Goal: Task Accomplishment & Management: Manage account settings

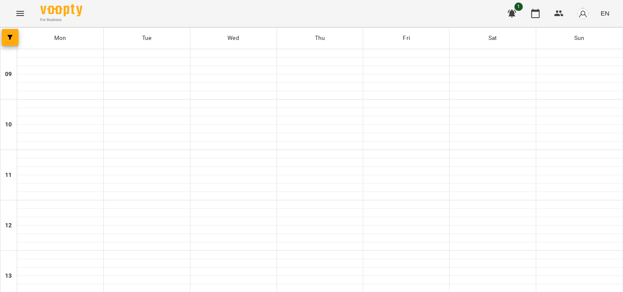
scroll to position [224, 0]
click at [531, 16] on icon "button" at bounding box center [535, 13] width 10 height 10
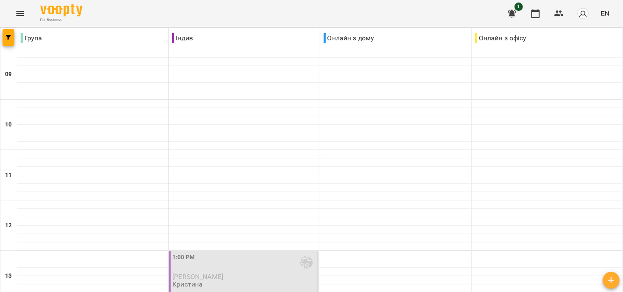
scroll to position [224, 0]
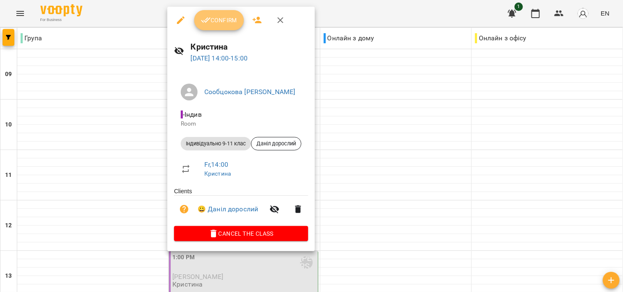
click at [228, 24] on span "Confirm" at bounding box center [219, 20] width 36 height 10
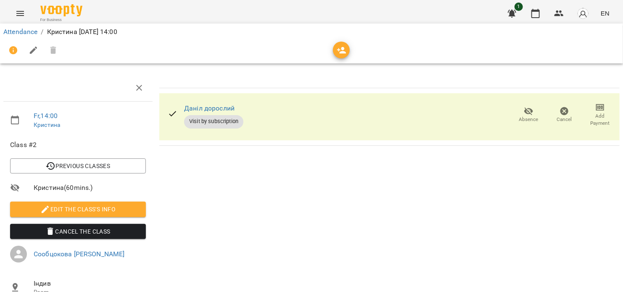
click at [344, 50] on icon "button" at bounding box center [342, 50] width 10 height 10
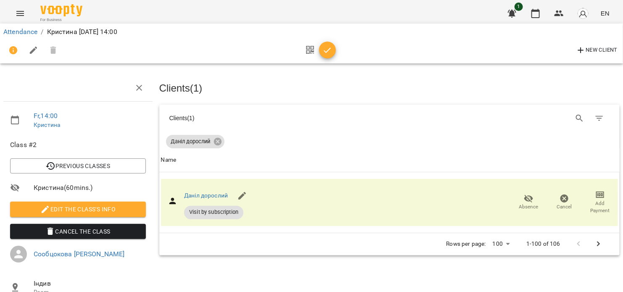
click at [331, 49] on icon "button" at bounding box center [327, 50] width 10 height 10
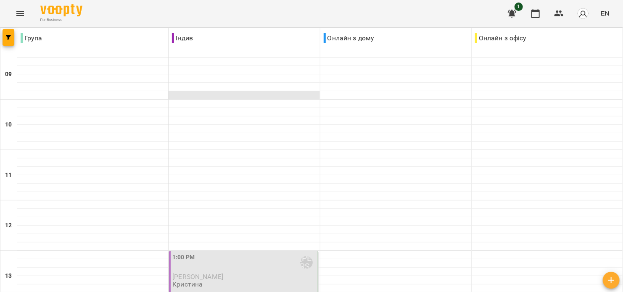
scroll to position [224, 0]
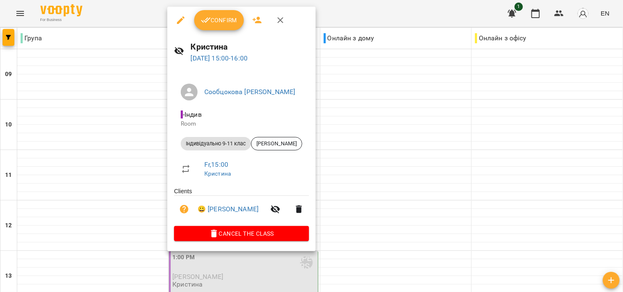
click at [289, 22] on div "Confirm" at bounding box center [241, 20] width 148 height 27
click at [286, 22] on button "button" at bounding box center [280, 20] width 20 height 20
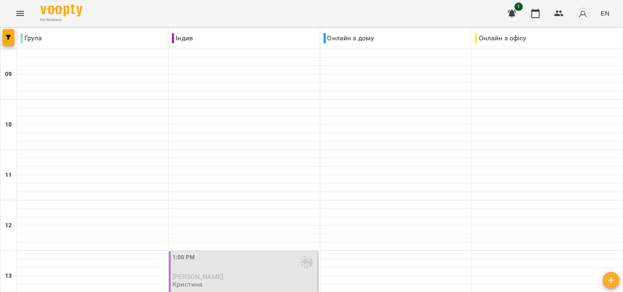
scroll to position [336, 0]
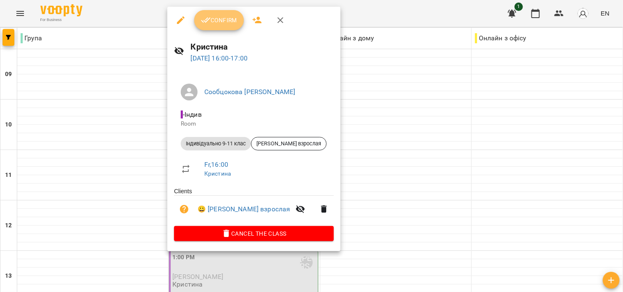
click at [224, 28] on button "Confirm" at bounding box center [219, 20] width 50 height 20
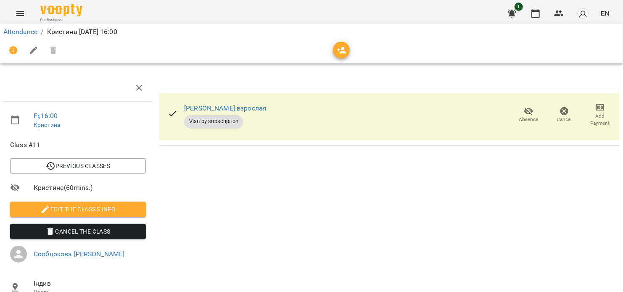
click at [339, 50] on icon "button" at bounding box center [341, 50] width 9 height 7
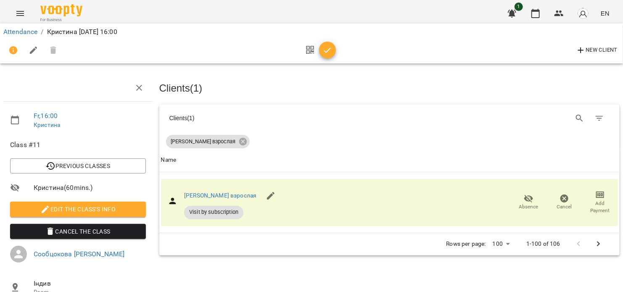
click at [331, 50] on icon "button" at bounding box center [327, 50] width 10 height 10
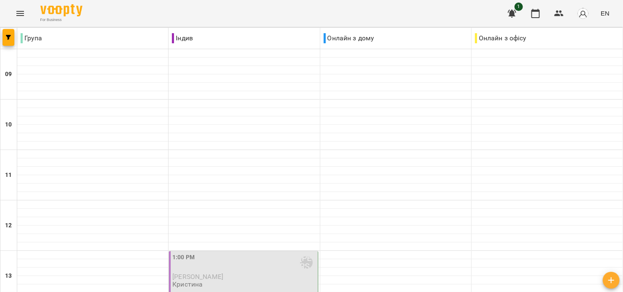
scroll to position [336, 0]
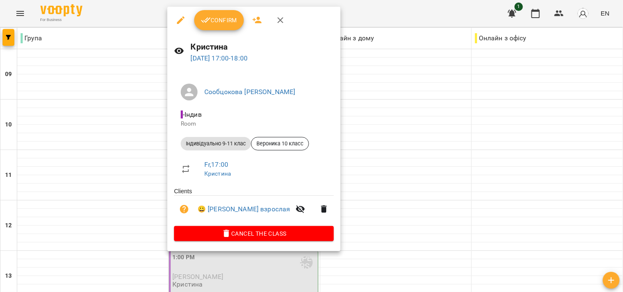
click at [227, 19] on span "Confirm" at bounding box center [219, 20] width 36 height 10
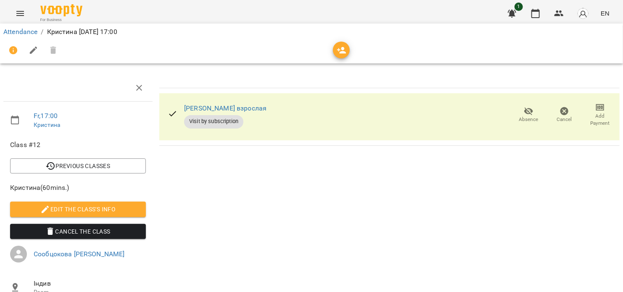
click at [339, 48] on icon "button" at bounding box center [341, 50] width 9 height 7
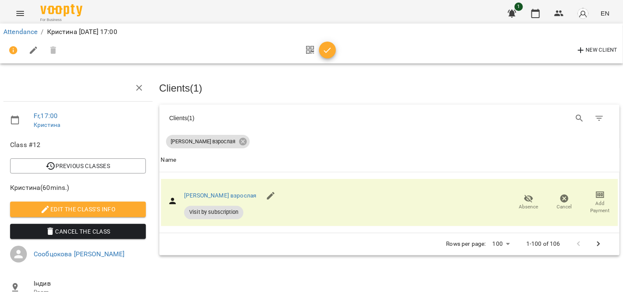
click at [323, 50] on icon "button" at bounding box center [327, 50] width 10 height 10
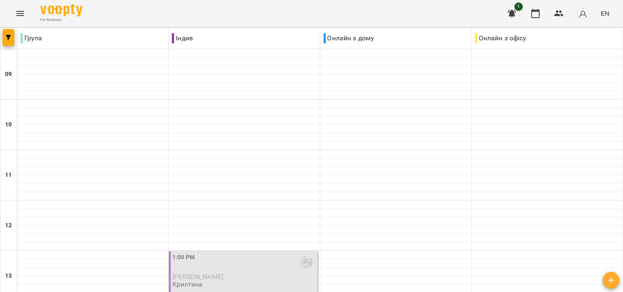
scroll to position [448, 0]
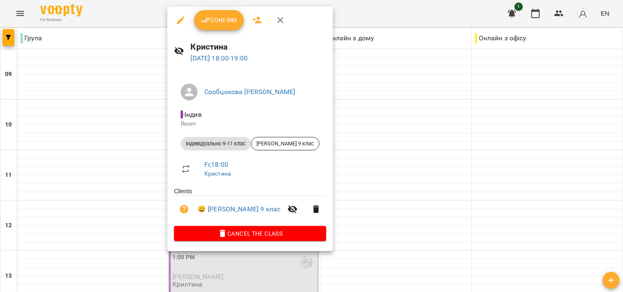
click at [310, 47] on h6 "Кристина" at bounding box center [258, 46] width 135 height 13
click at [371, 2] on div at bounding box center [311, 146] width 623 height 292
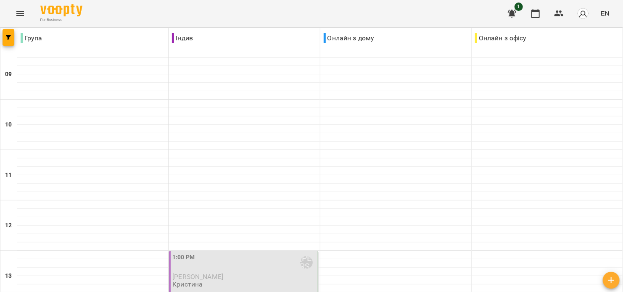
scroll to position [336, 0]
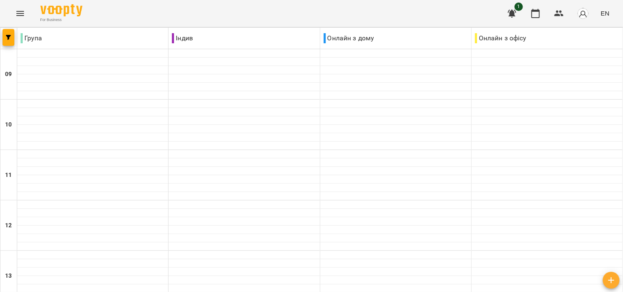
scroll to position [448, 0]
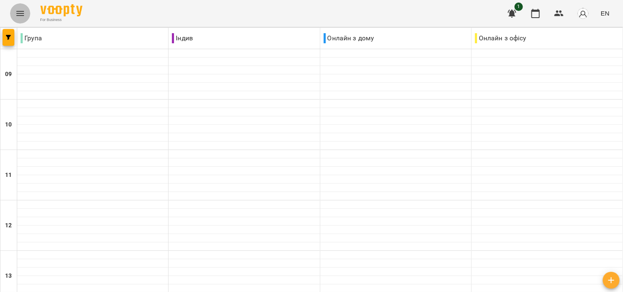
click at [24, 15] on icon "Menu" at bounding box center [20, 13] width 8 height 5
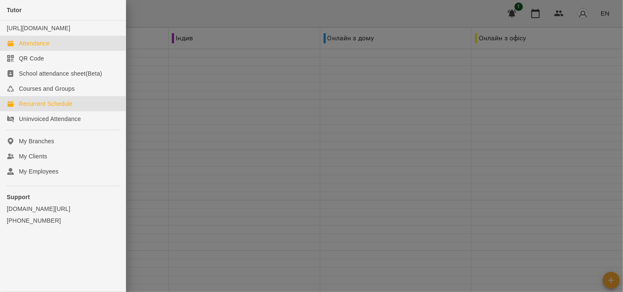
click at [73, 111] on link "Recurrent Schedule" at bounding box center [63, 103] width 126 height 15
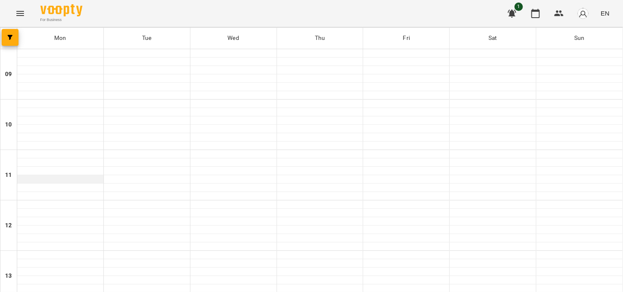
scroll to position [224, 0]
